Goal: Task Accomplishment & Management: Complete application form

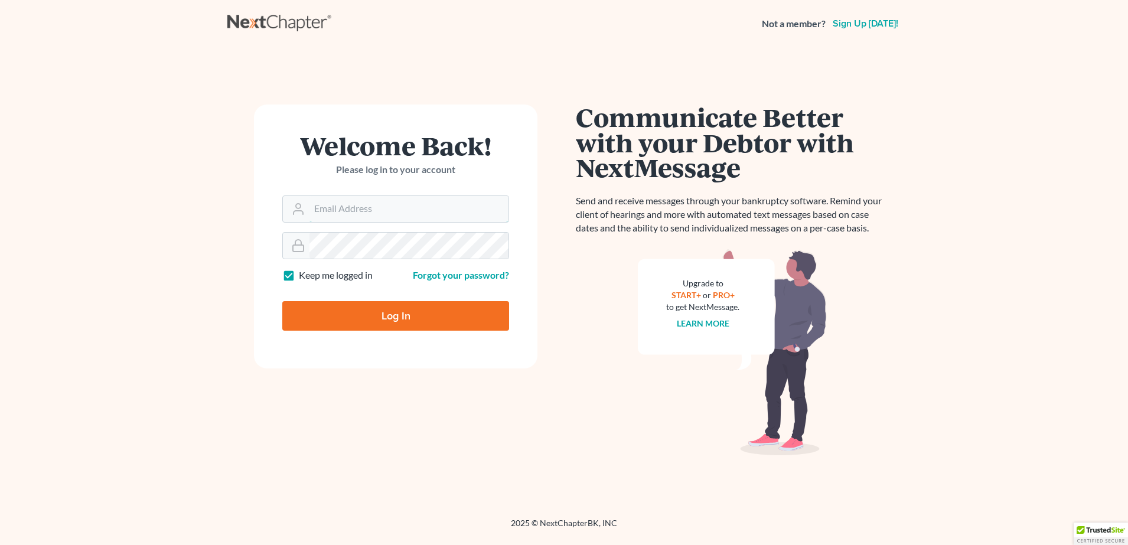
type input "[PERSON_NAME][EMAIL_ADDRESS][PERSON_NAME][DOMAIN_NAME]"
click at [435, 321] on input "Log In" at bounding box center [395, 316] width 227 height 30
type input "Thinking..."
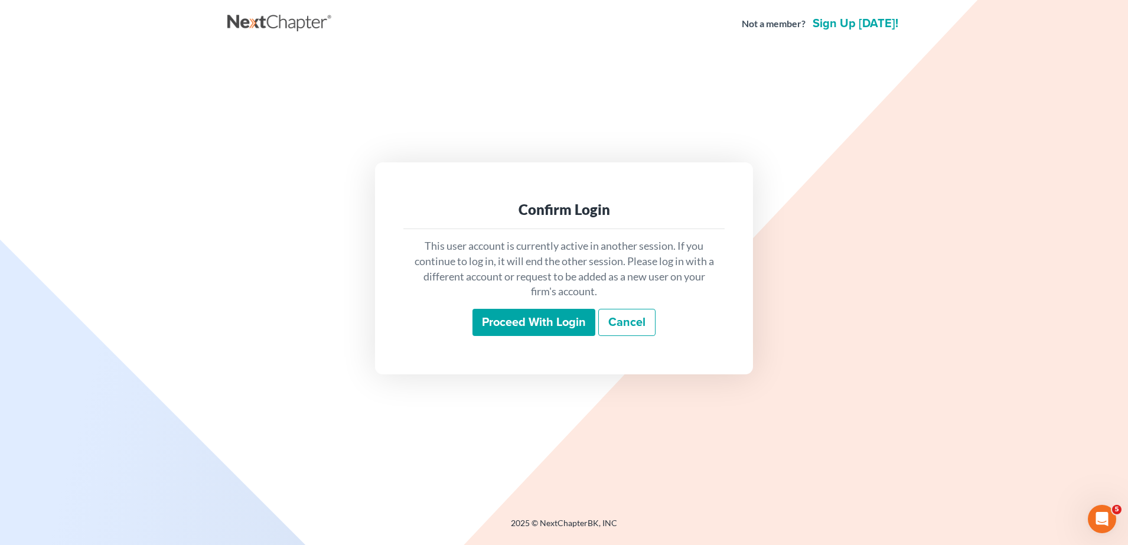
click at [549, 336] on div "Proceed with login Cancel" at bounding box center [564, 323] width 303 height 28
click at [544, 327] on input "Proceed with login" at bounding box center [534, 322] width 123 height 27
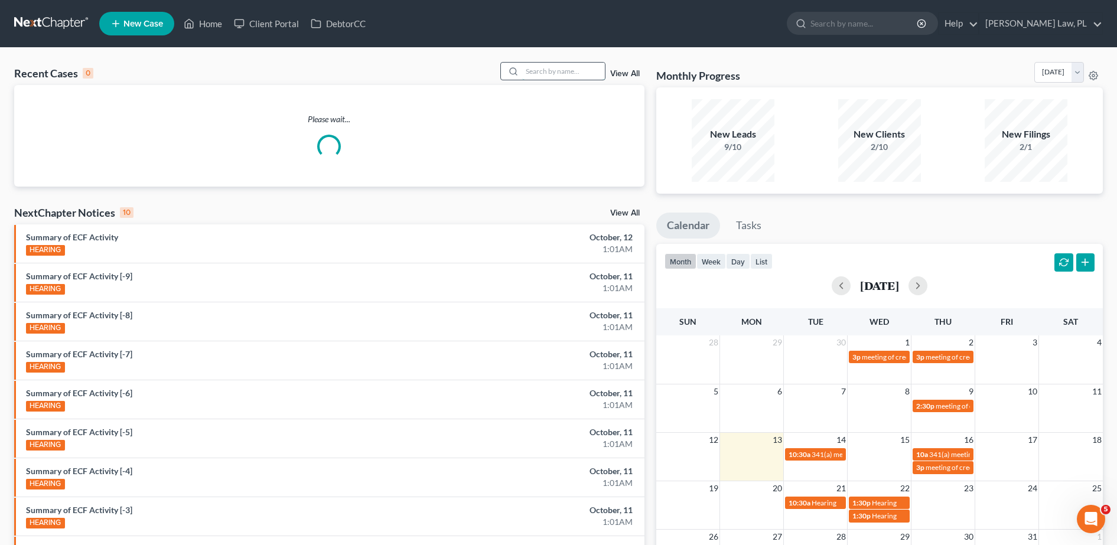
click at [546, 74] on input "search" at bounding box center [563, 71] width 83 height 17
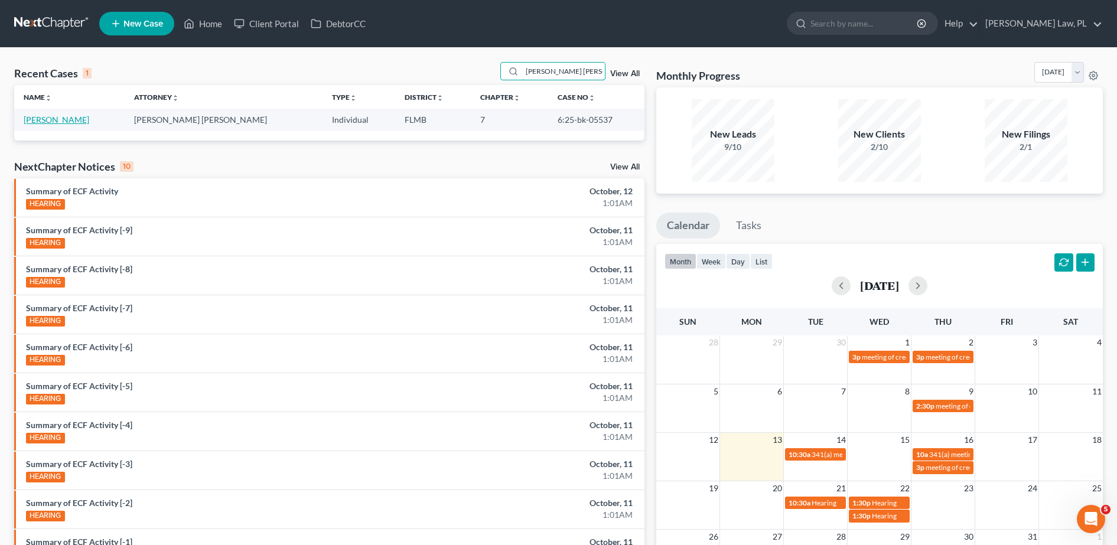
type input "evelyn caroline"
click at [57, 122] on link "Serrano, Evelyn" at bounding box center [57, 120] width 66 height 10
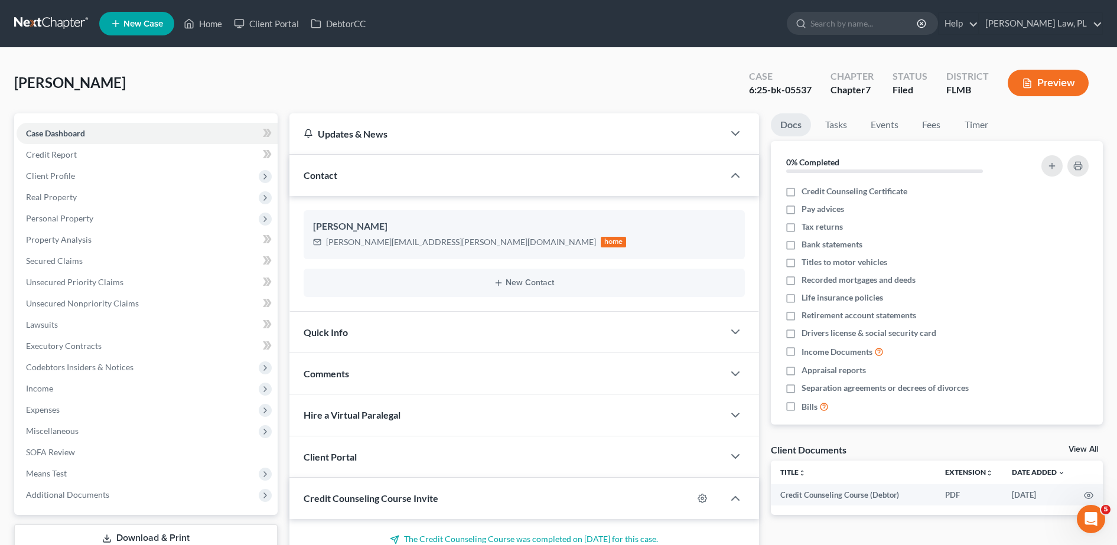
click at [785, 90] on div "6:25-bk-05537" at bounding box center [780, 90] width 63 height 14
drag, startPoint x: 788, startPoint y: 89, endPoint x: 818, endPoint y: 88, distance: 29.5
click at [818, 88] on div "Case 6:25-bk-05537" at bounding box center [781, 84] width 82 height 35
copy div "05537"
click at [623, 397] on div "Hire a Virtual Paralegal" at bounding box center [507, 415] width 434 height 41
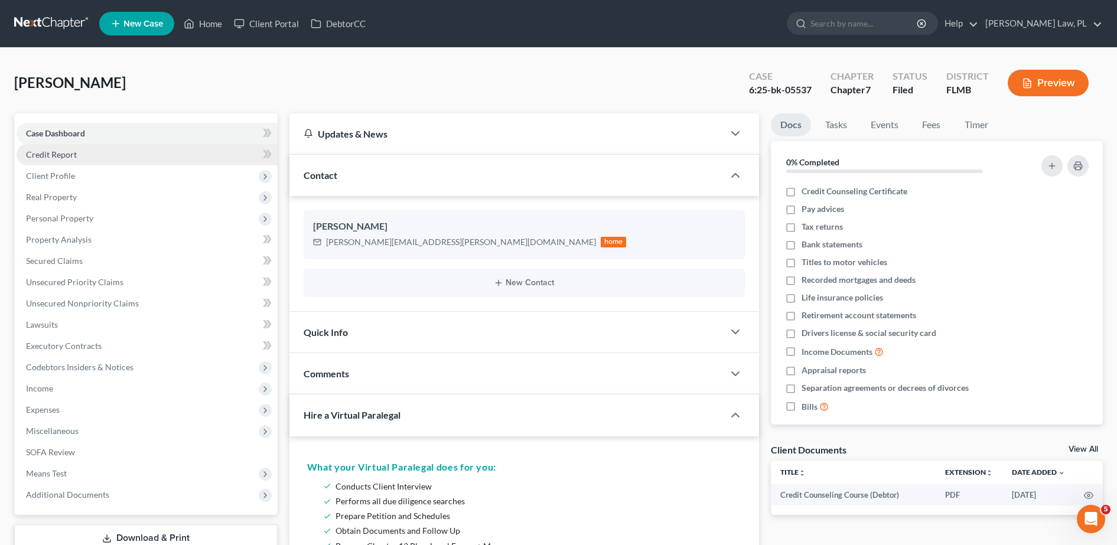
click at [139, 160] on link "Credit Report" at bounding box center [147, 154] width 261 height 21
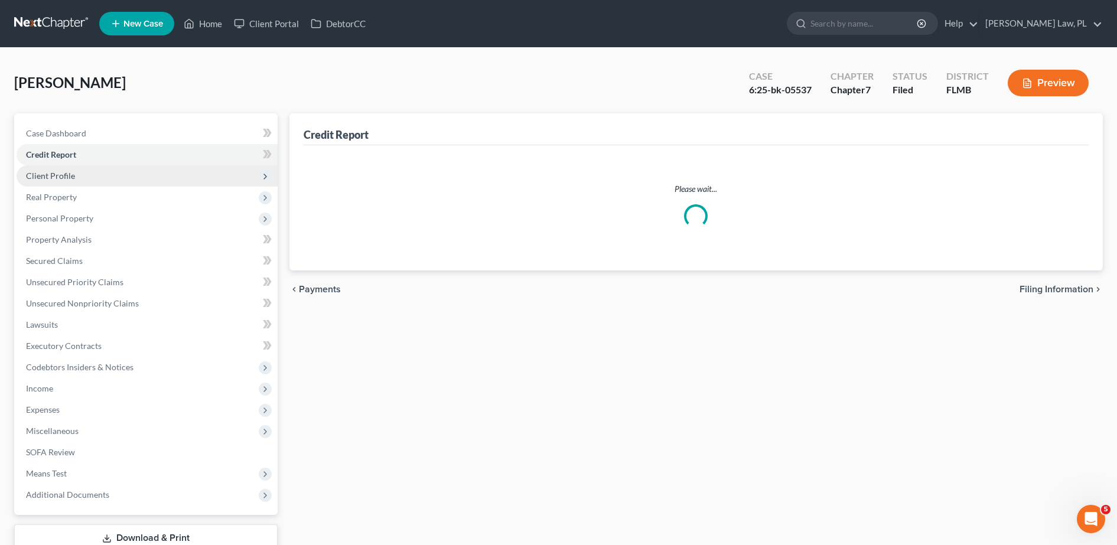
click at [95, 184] on span "Client Profile" at bounding box center [147, 175] width 261 height 21
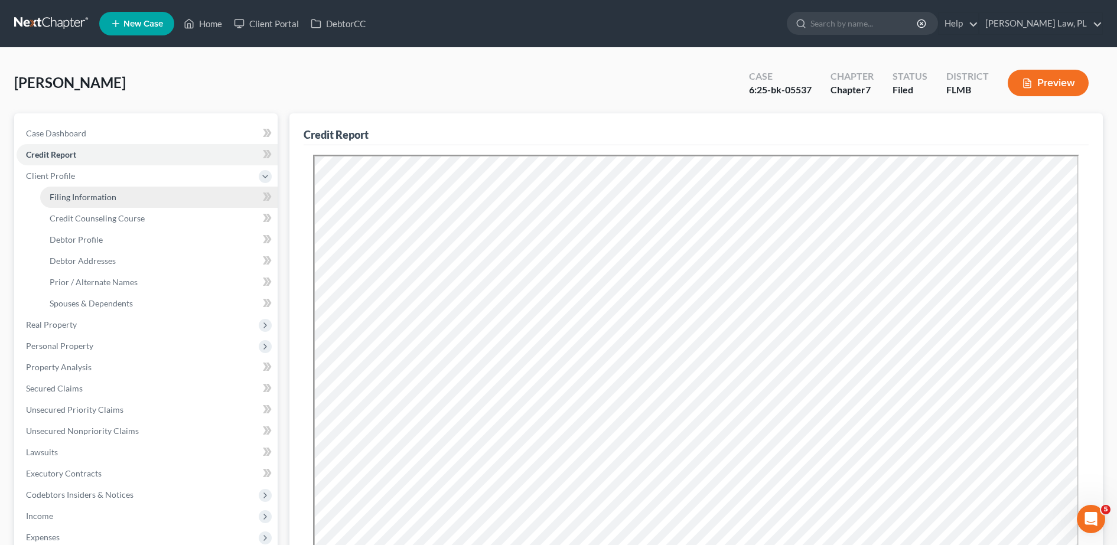
click at [81, 199] on span "Filing Information" at bounding box center [83, 197] width 67 height 10
select select "1"
select select "0"
select select "9"
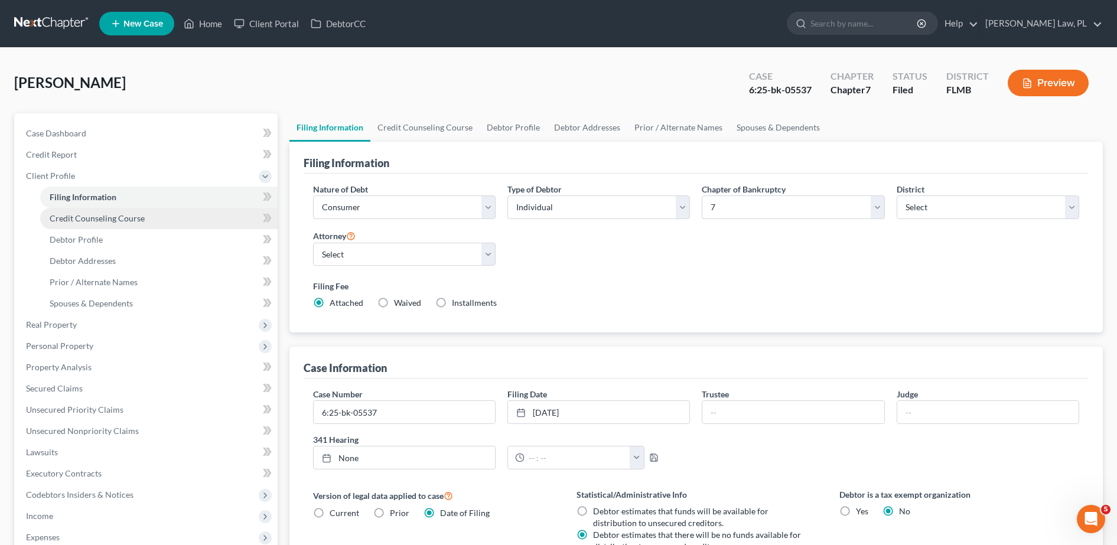
click at [81, 220] on span "Credit Counseling Course" at bounding box center [97, 218] width 95 height 10
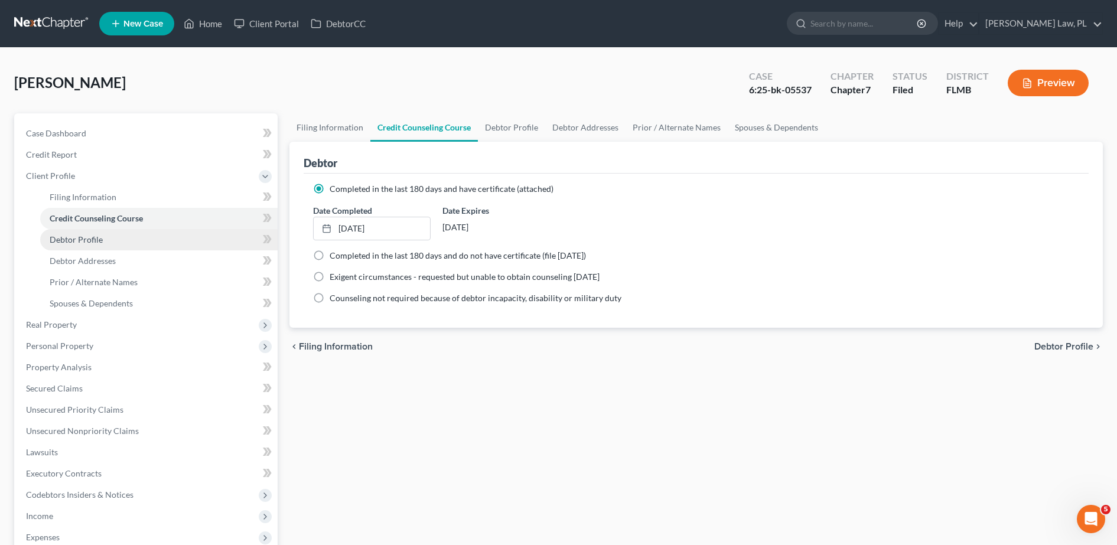
click at [84, 240] on span "Debtor Profile" at bounding box center [76, 240] width 53 height 10
select select "3"
select select "2"
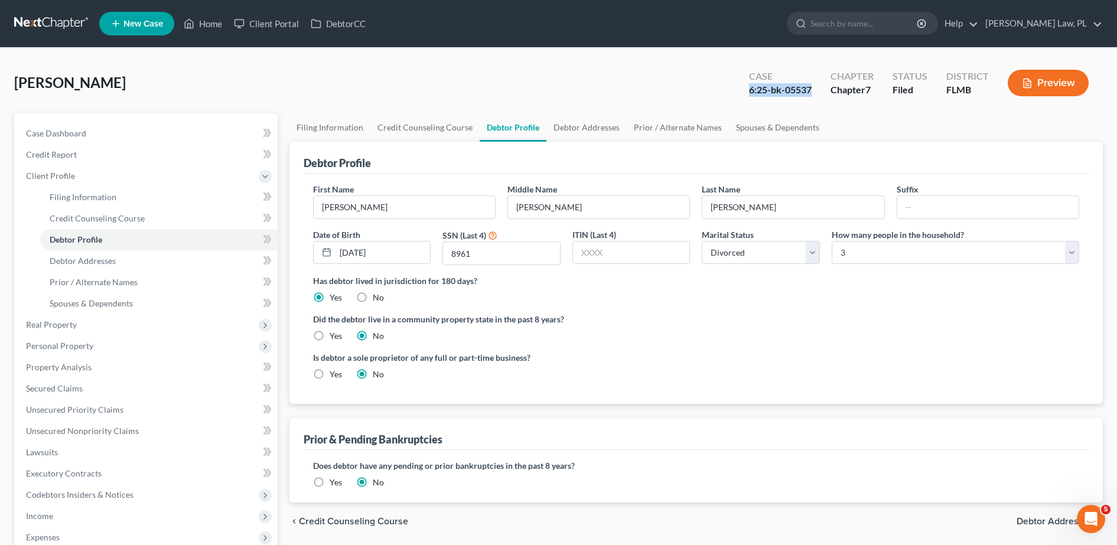
drag, startPoint x: 746, startPoint y: 89, endPoint x: 822, endPoint y: 95, distance: 76.4
click at [821, 95] on div "Case 6:25-bk-05537" at bounding box center [781, 84] width 82 height 35
copy div "6:25-bk-05537"
click at [177, 131] on link "Case Dashboard" at bounding box center [147, 133] width 261 height 21
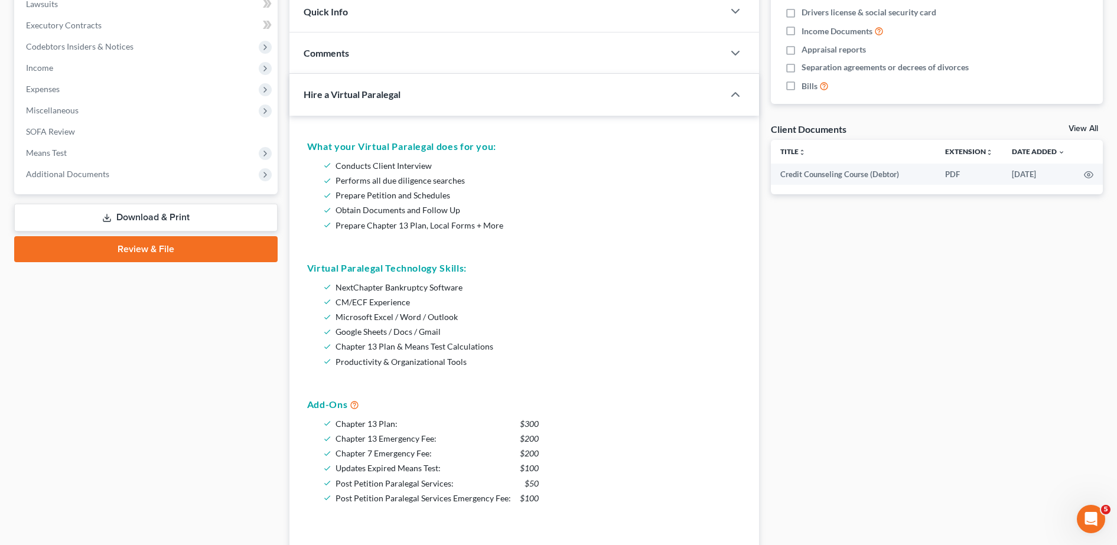
scroll to position [284, 0]
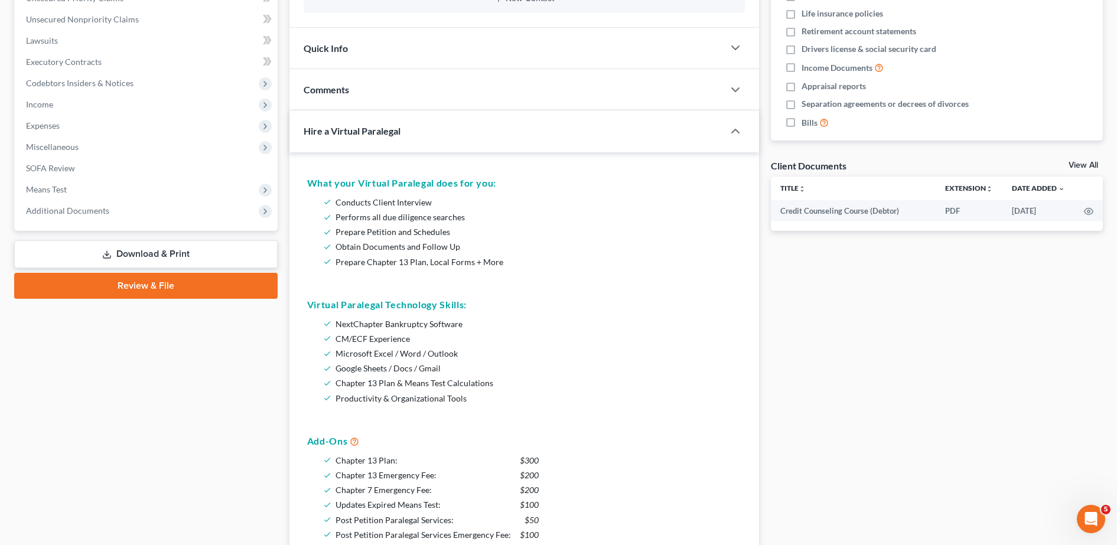
click at [386, 141] on div "Hire a Virtual Paralegal" at bounding box center [499, 130] width 418 height 41
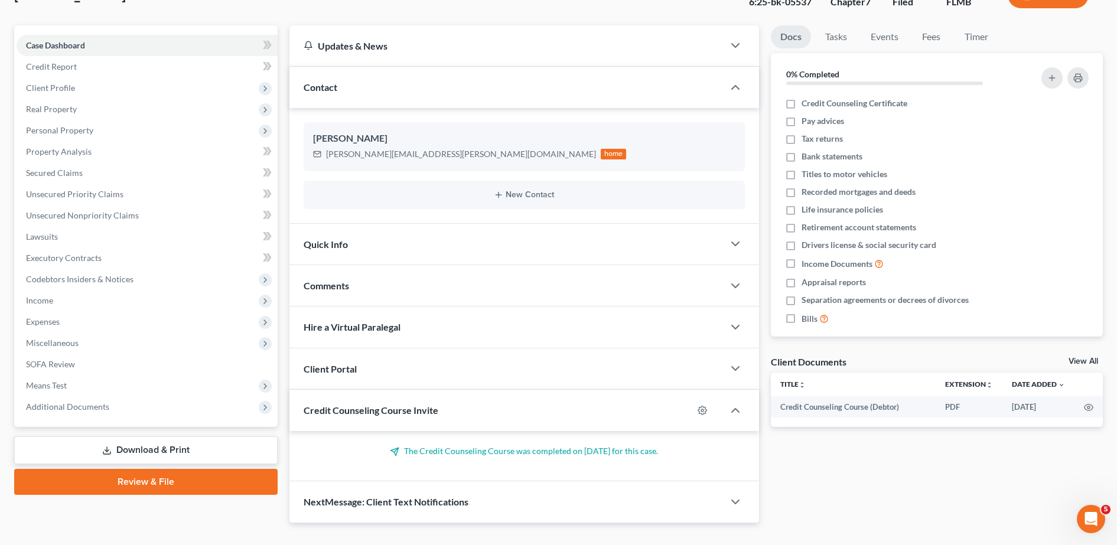
scroll to position [0, 0]
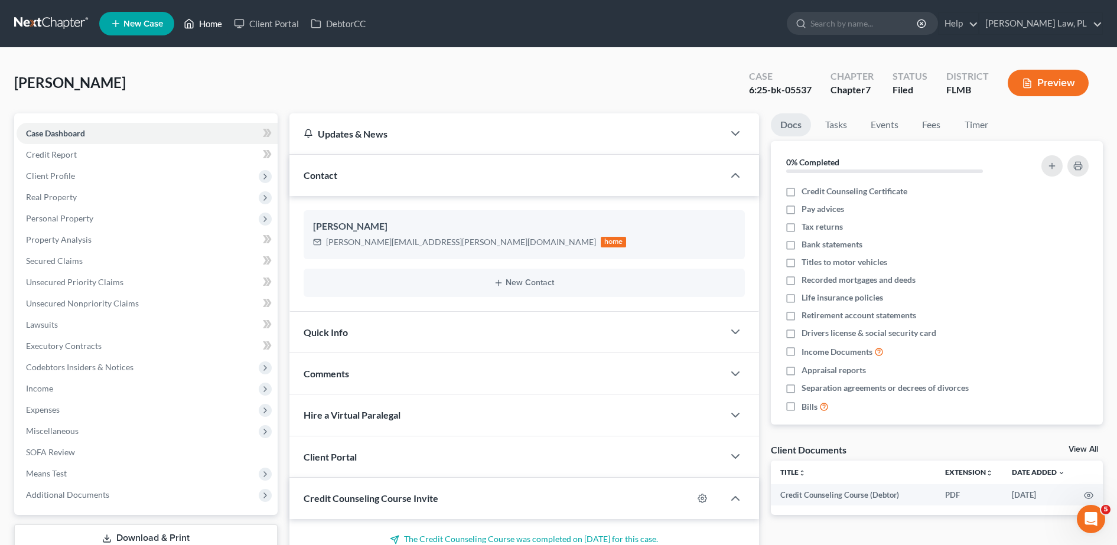
click at [205, 22] on link "Home" at bounding box center [203, 23] width 50 height 21
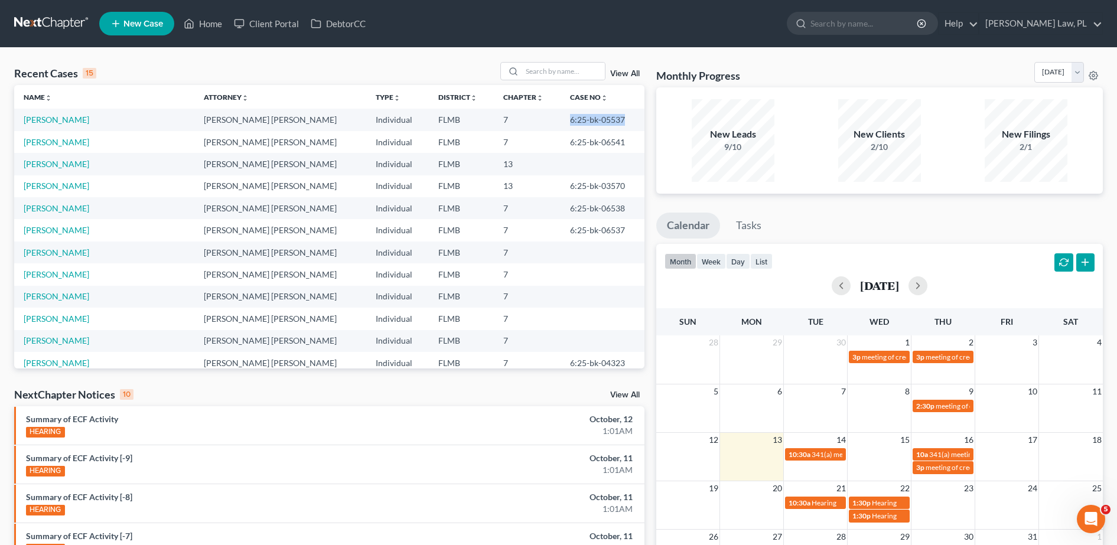
drag, startPoint x: 601, startPoint y: 117, endPoint x: 536, endPoint y: 122, distance: 65.2
click at [561, 122] on td "6:25-bk-05537" at bounding box center [602, 120] width 83 height 22
copy td "6:25-bk-05537"
click at [43, 123] on link "Serrano, Evelyn" at bounding box center [57, 120] width 66 height 10
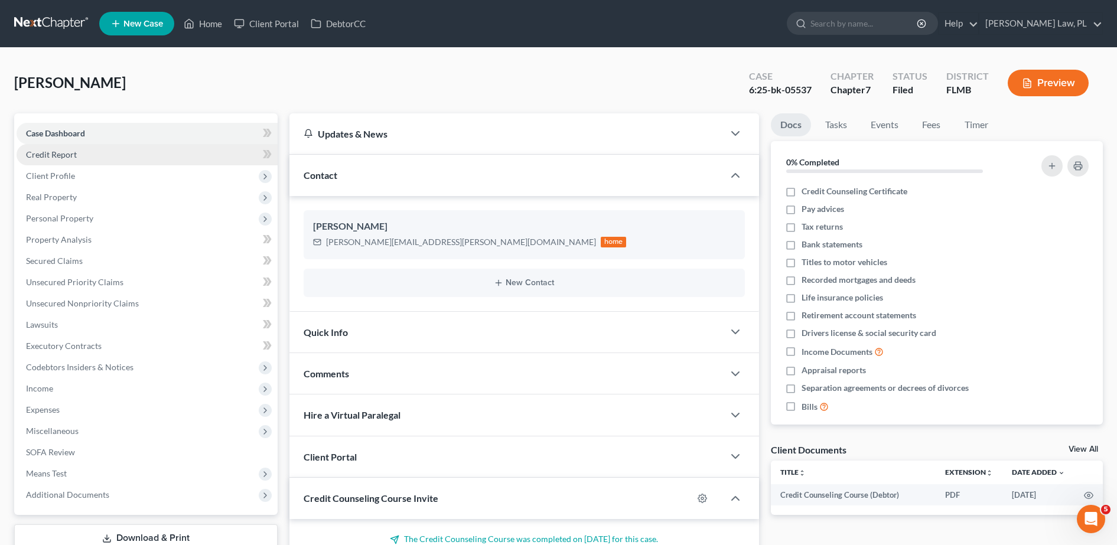
scroll to position [111, 0]
